Goal: Information Seeking & Learning: Learn about a topic

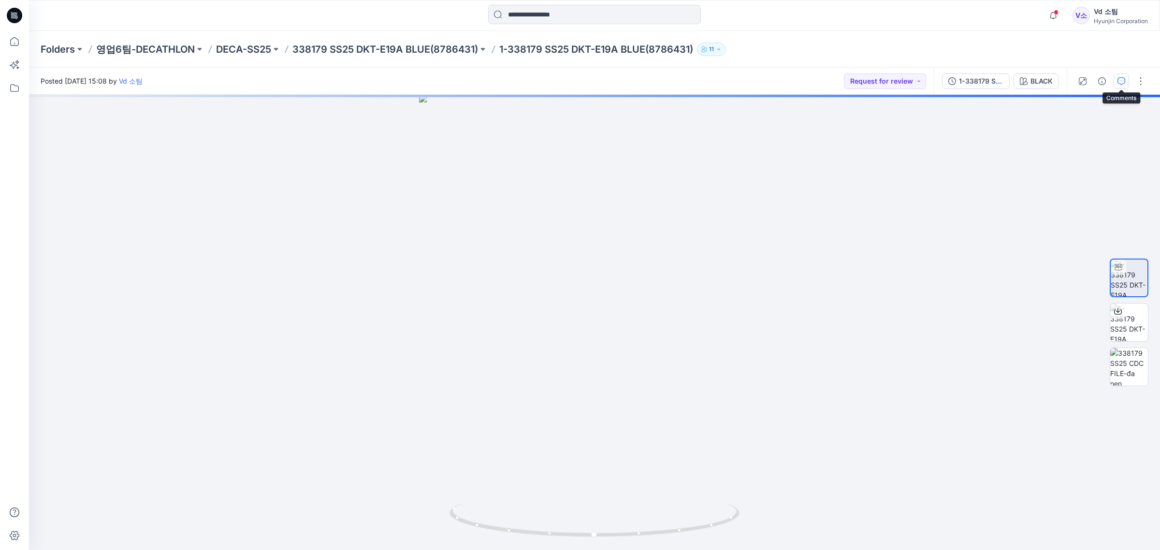
click at [1119, 80] on div "Posted [DATE] 15:08 by Vd 소팀 Request for review 1-338179 SS25 DKT-E19A BLUE(878…" at bounding box center [594, 309] width 1131 height 482
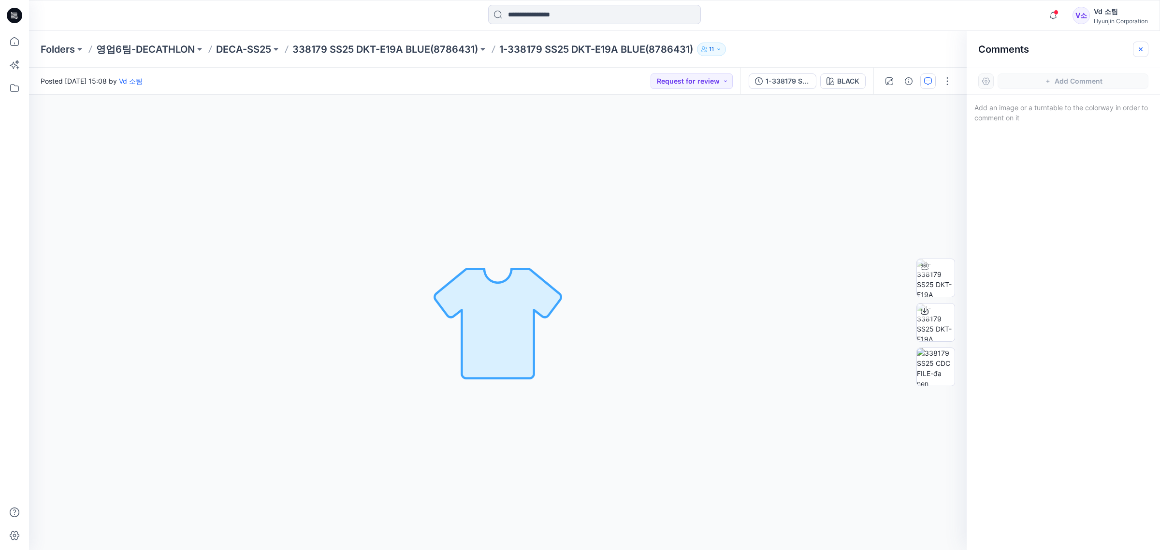
click at [1141, 46] on icon "button" at bounding box center [1140, 49] width 8 height 8
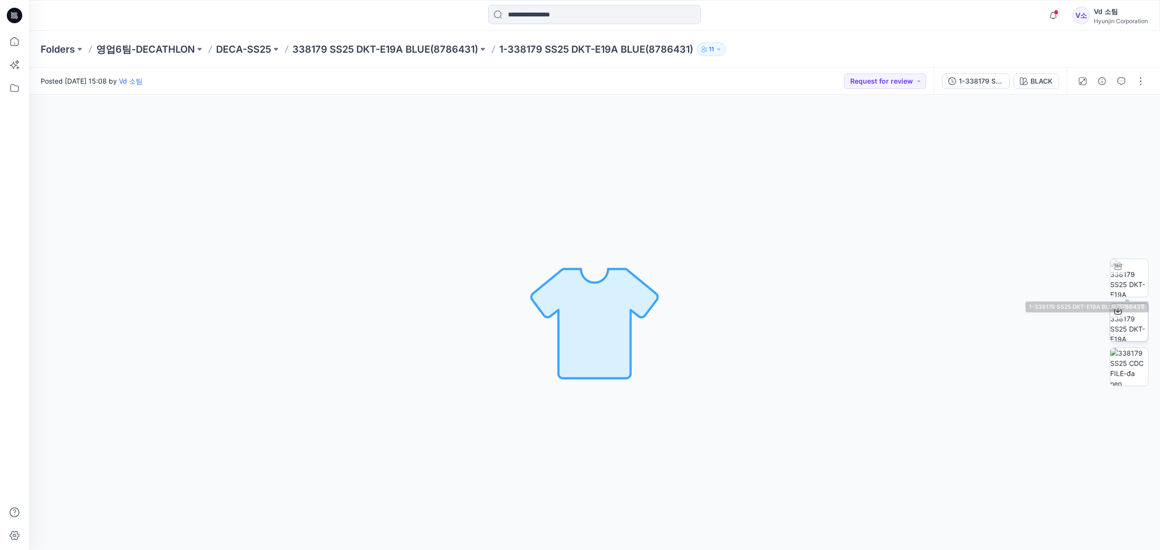
click at [1124, 328] on img at bounding box center [1129, 322] width 38 height 38
drag, startPoint x: 871, startPoint y: 232, endPoint x: 1022, endPoint y: 144, distance: 175.8
click at [876, 230] on div "BLACK Loading... Material Properties Loading..." at bounding box center [594, 322] width 1131 height 455
click at [1122, 76] on button "button" at bounding box center [1120, 80] width 15 height 15
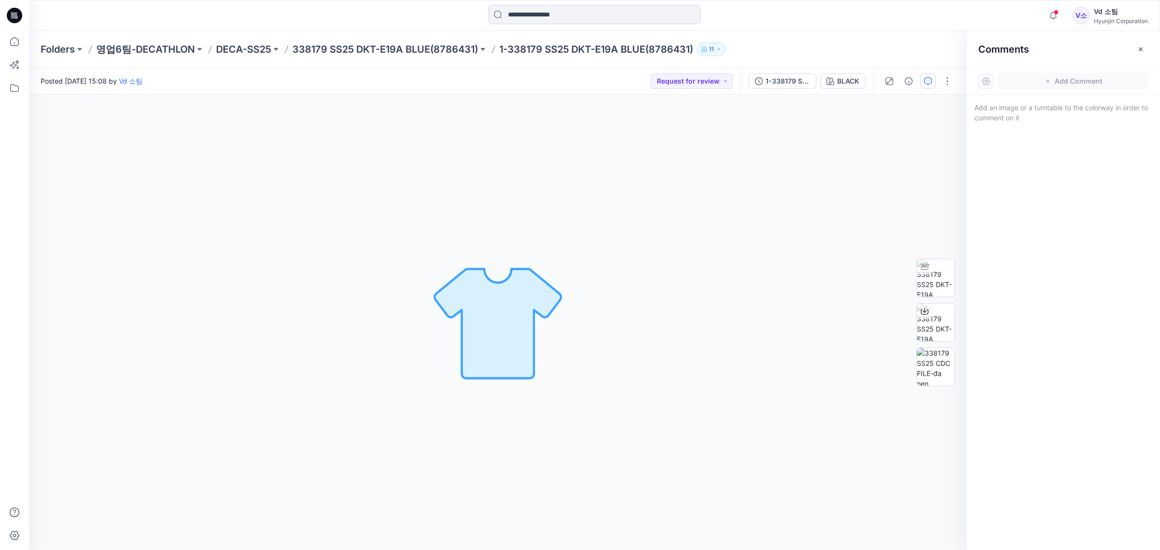
click at [461, 169] on div "BLACK Loading... Material Properties Loading..." at bounding box center [497, 322] width 937 height 455
drag, startPoint x: 404, startPoint y: 139, endPoint x: 414, endPoint y: 91, distance: 49.4
click at [406, 138] on div "BLACK Loading... Material Properties Loading..." at bounding box center [497, 322] width 937 height 455
click at [428, 51] on p "338179 SS25 DKT-E19A BLUE(8786431)" at bounding box center [385, 50] width 186 height 14
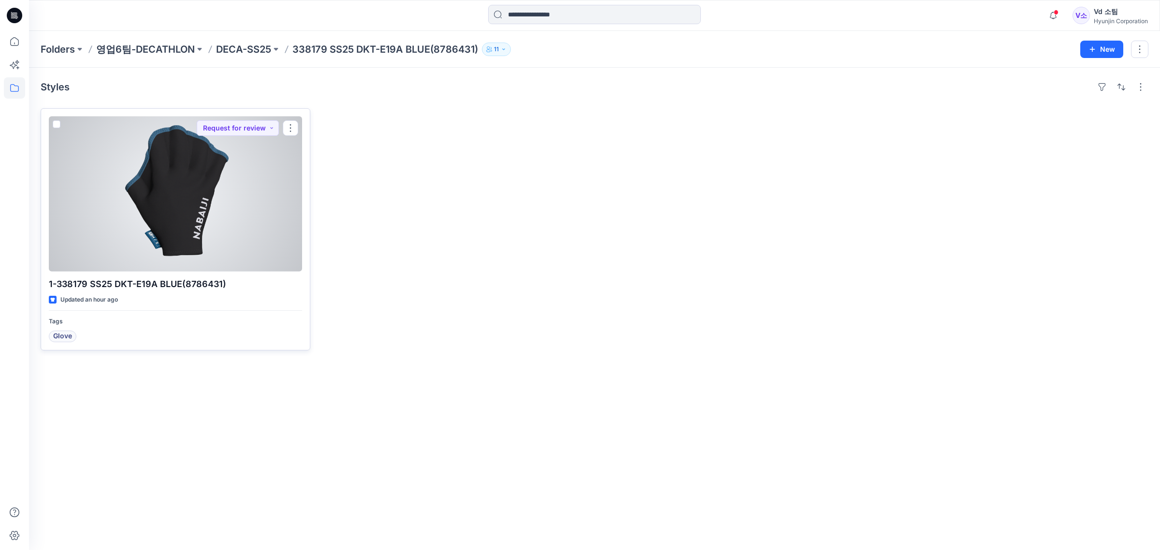
click at [274, 237] on div at bounding box center [175, 193] width 253 height 155
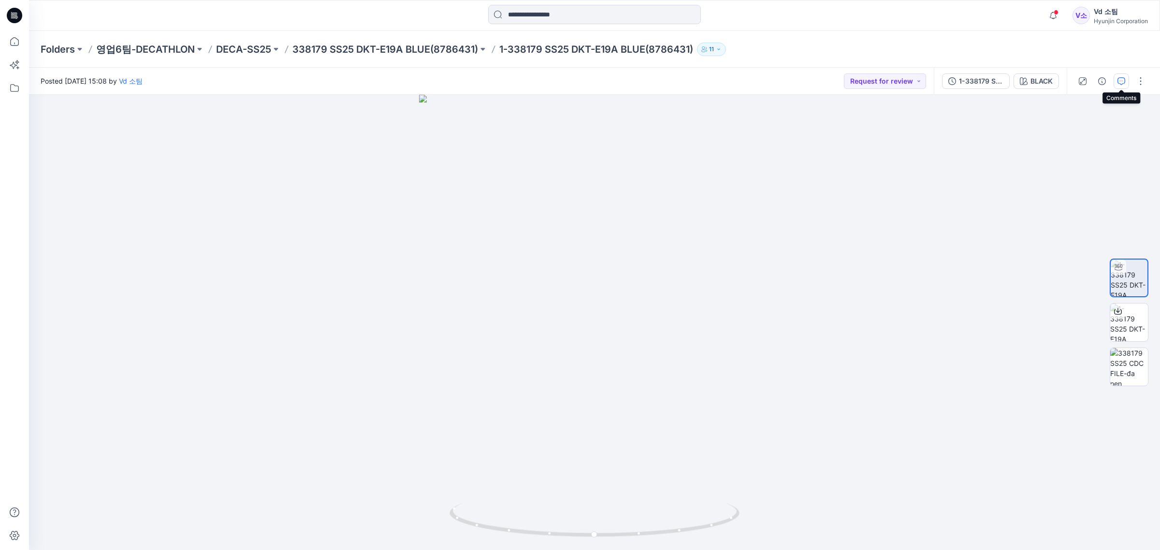
click at [1121, 81] on icon "button" at bounding box center [1121, 81] width 8 height 8
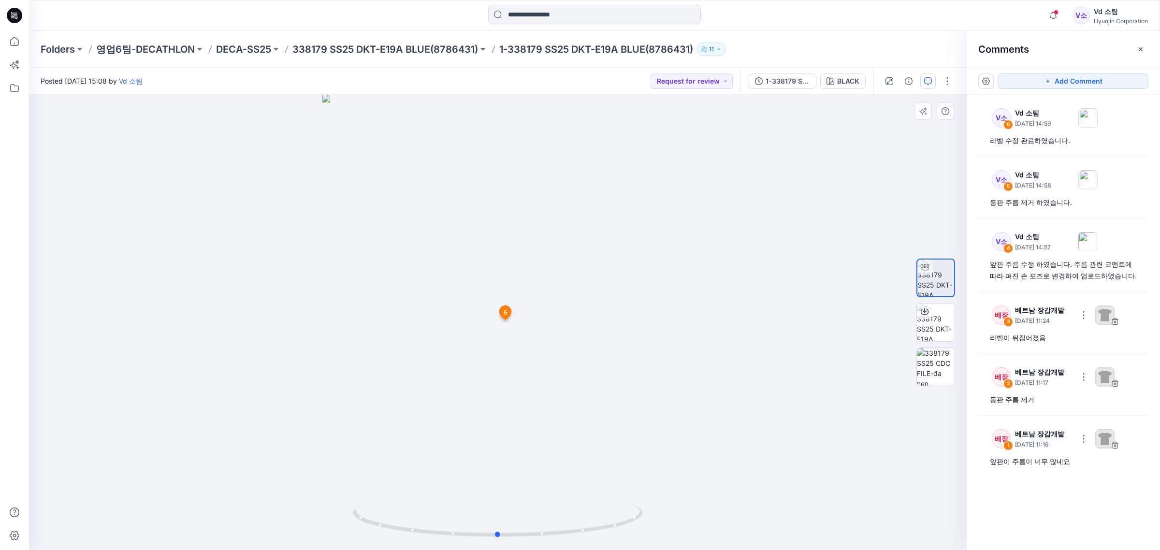
click at [522, 324] on div at bounding box center [497, 322] width 937 height 455
click at [1076, 347] on div "베장 3 베트남 장갑개발 [DATE] 11:24 라벨이 뒤집어졌음" at bounding box center [1063, 323] width 170 height 50
click at [1039, 341] on div "라벨이 뒤집어졌음" at bounding box center [1063, 338] width 147 height 12
drag, startPoint x: 478, startPoint y: 513, endPoint x: 418, endPoint y: 504, distance: 61.0
click at [418, 504] on icon at bounding box center [499, 521] width 292 height 36
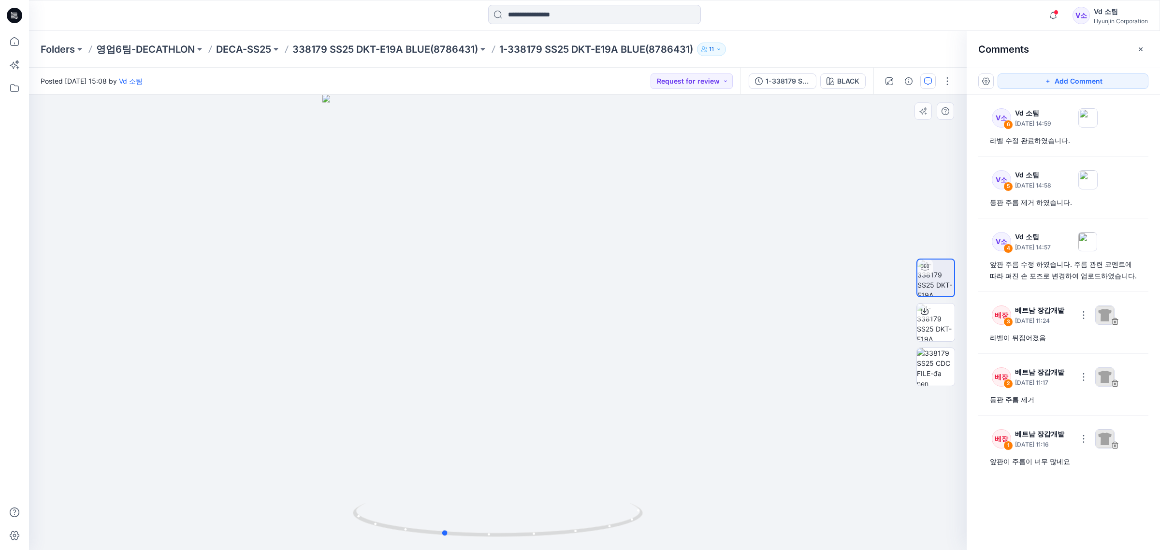
drag, startPoint x: 544, startPoint y: 530, endPoint x: 293, endPoint y: 491, distance: 253.7
click at [293, 491] on div at bounding box center [497, 322] width 937 height 455
click at [11, 16] on icon at bounding box center [12, 16] width 3 height 0
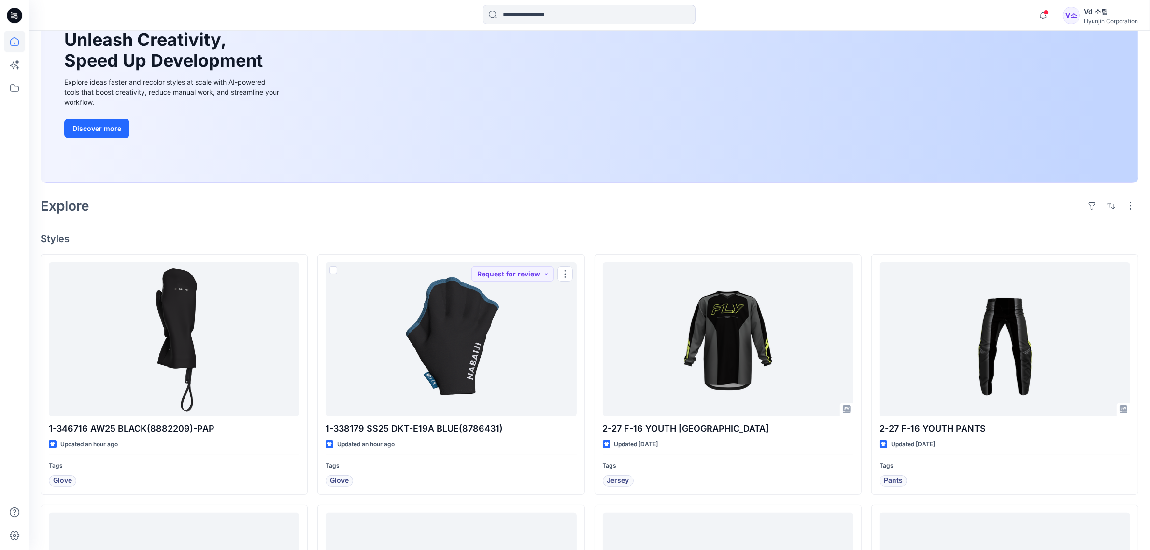
scroll to position [60, 0]
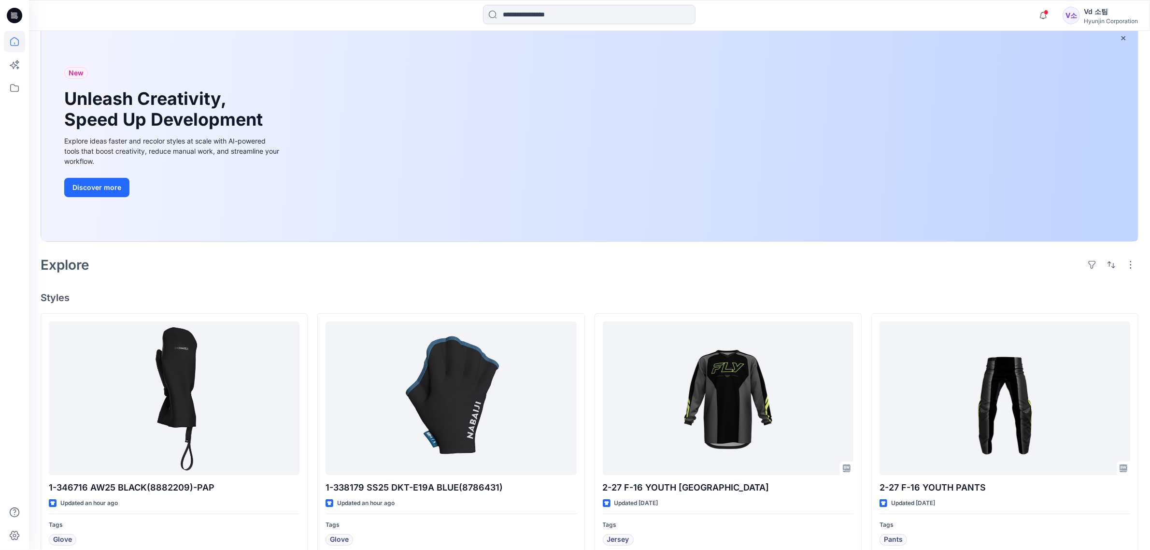
click at [409, 289] on div "Welcome back, Vd New New Unleash Creativity, Speed Up Development Explore ideas…" at bounding box center [589, 536] width 1121 height 1130
click at [407, 292] on h4 "Styles" at bounding box center [590, 298] width 1098 height 12
click at [293, 182] on div "New Unleash Creativity, Speed Up Development Explore ideas faster and recolor s…" at bounding box center [589, 132] width 1097 height 217
